Goal: Information Seeking & Learning: Learn about a topic

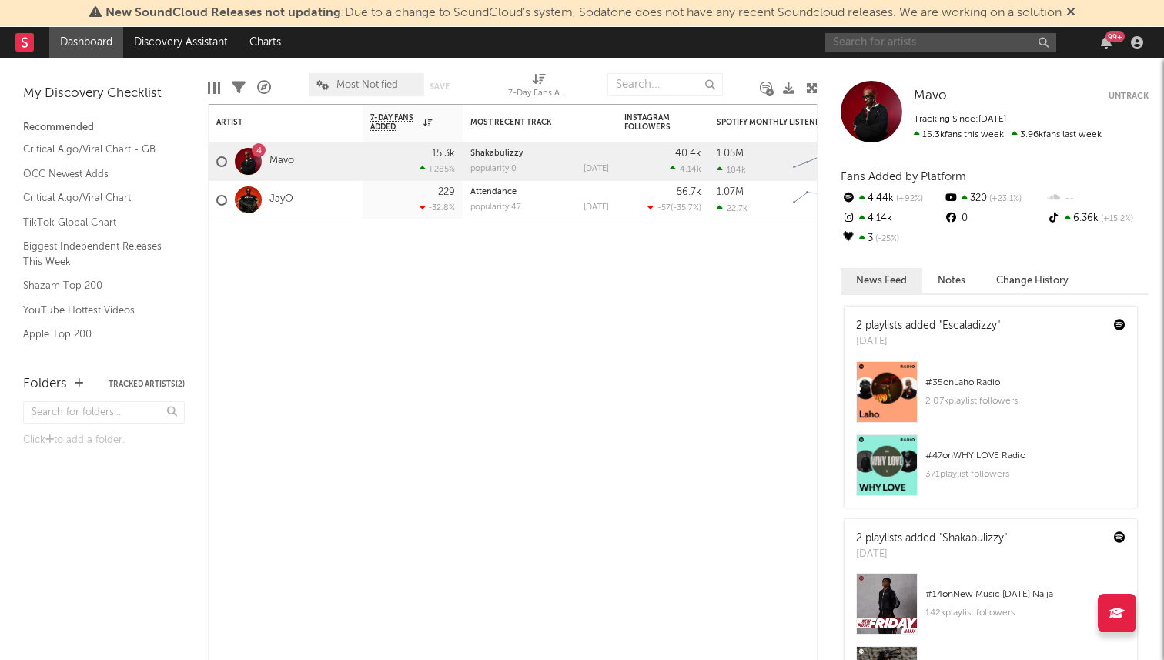
click at [897, 43] on input "text" at bounding box center [940, 42] width 231 height 19
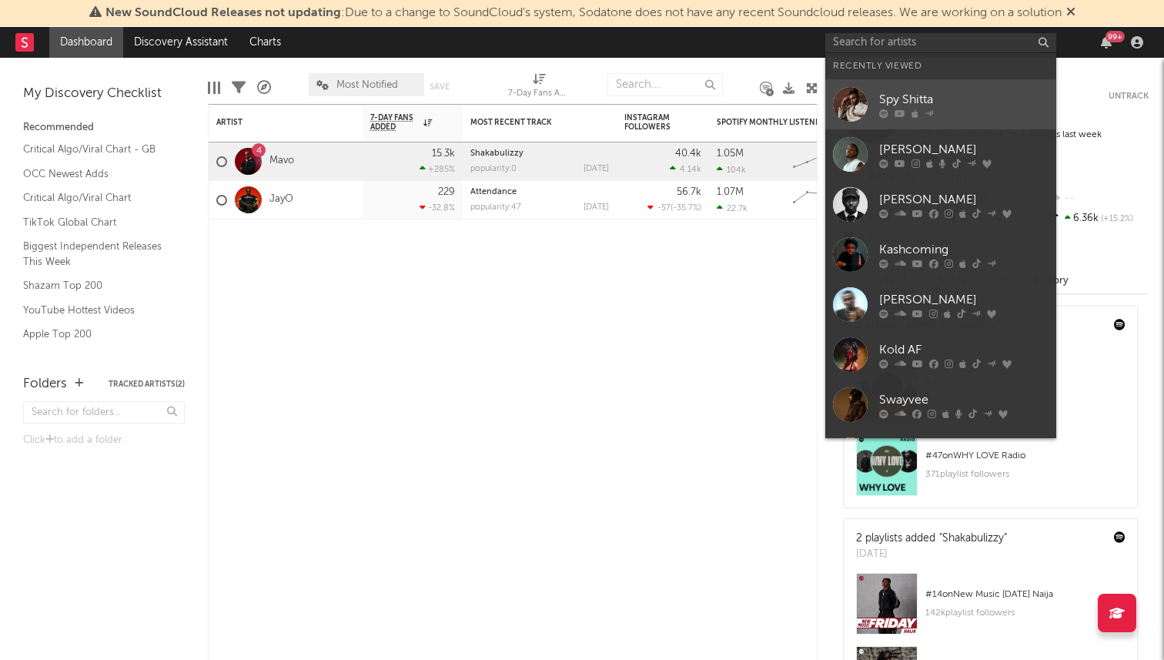
click at [896, 109] on icon at bounding box center [900, 113] width 11 height 9
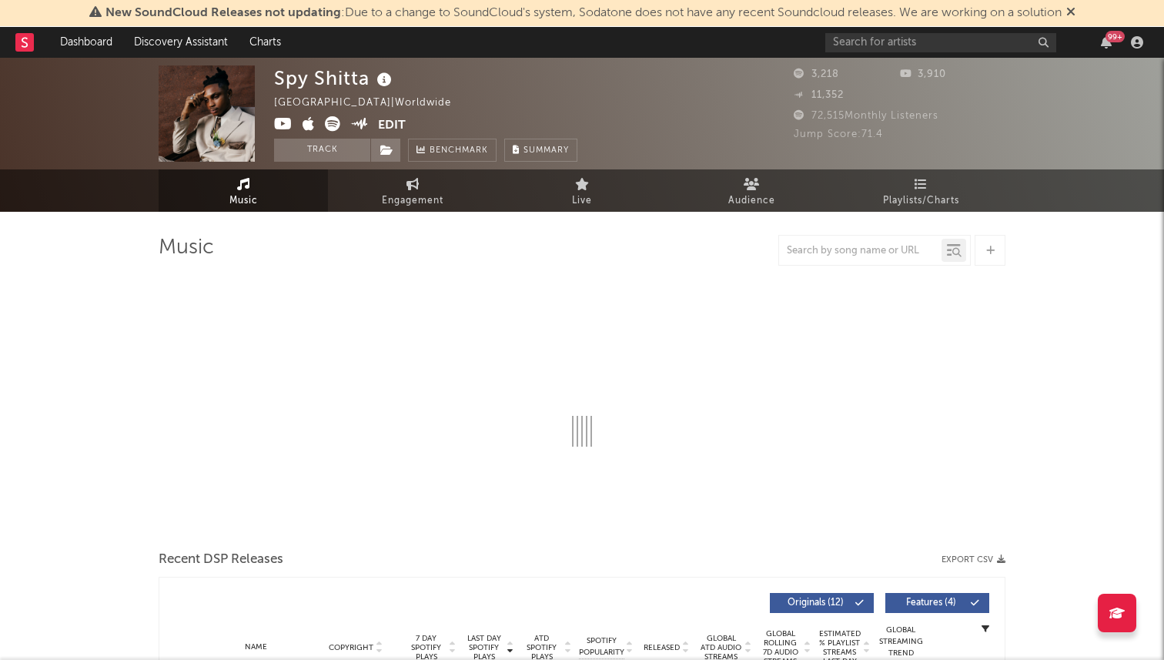
select select "6m"
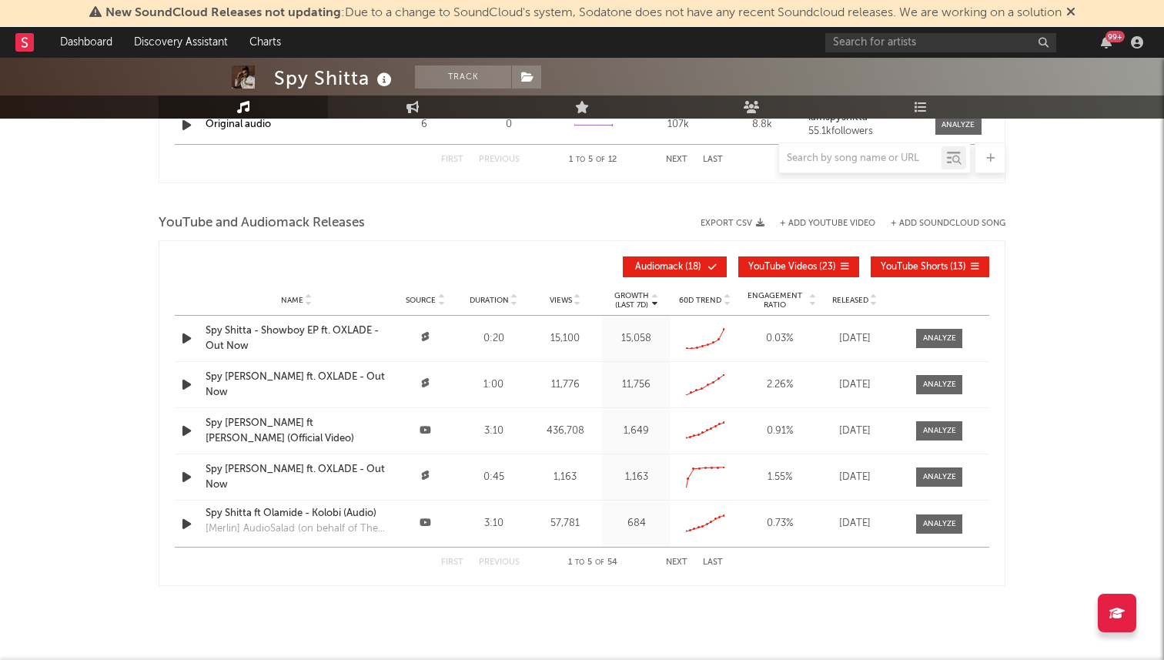
scroll to position [1685, 0]
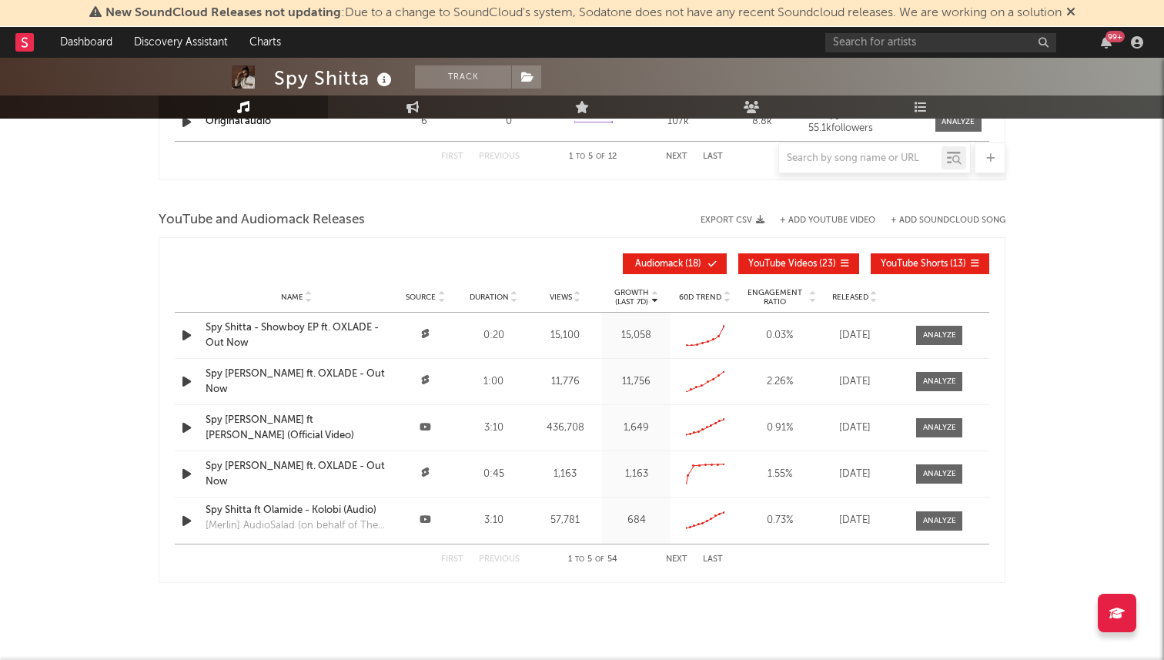
click at [678, 560] on button "Next" at bounding box center [677, 559] width 22 height 8
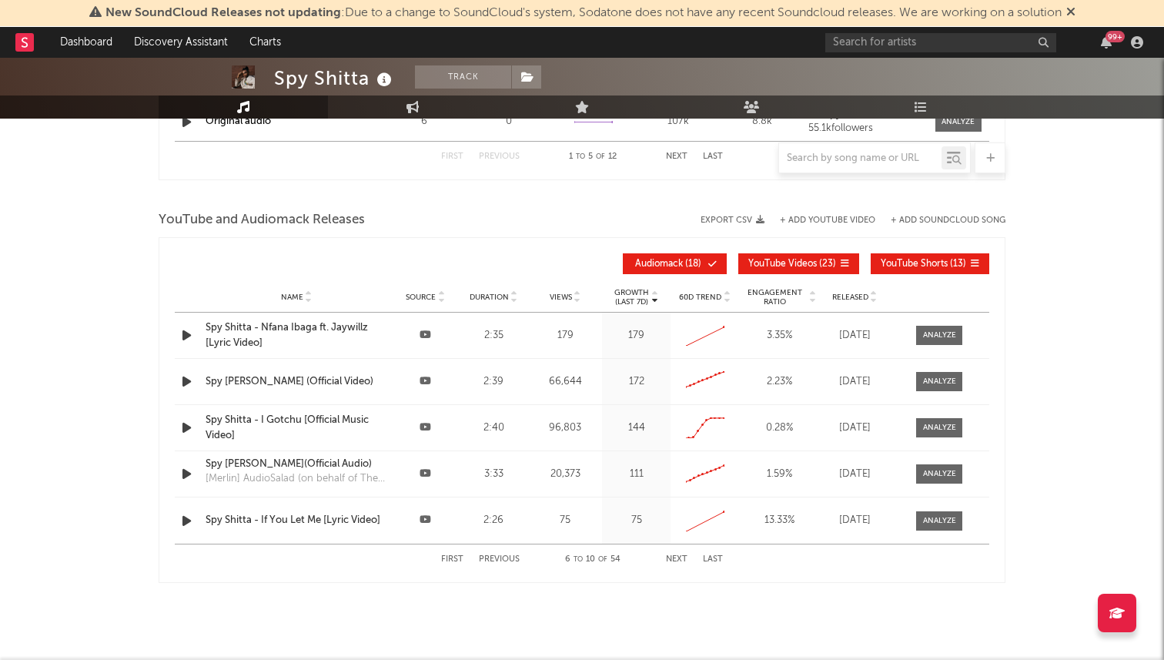
click at [317, 323] on div "Spy Shitta - Nfana Ibaga ft. Jaywillz [Lyric Video]" at bounding box center [297, 335] width 182 height 30
click at [453, 555] on button "First" at bounding box center [452, 559] width 22 height 8
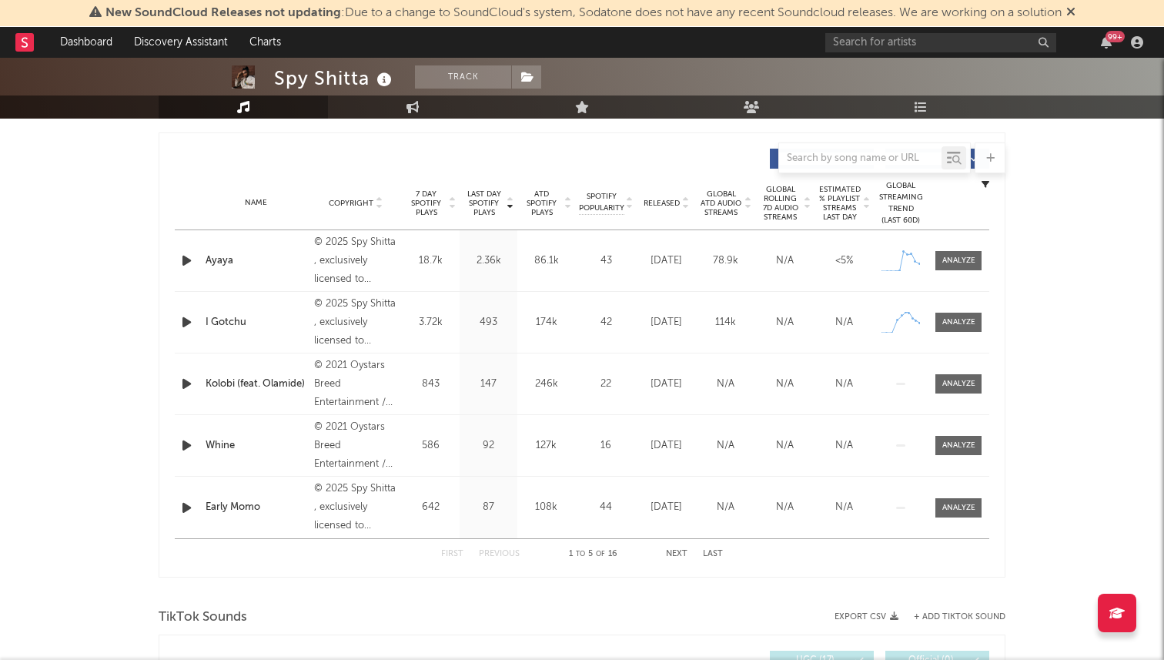
scroll to position [558, 0]
